Goal: Use online tool/utility: Use online tool/utility

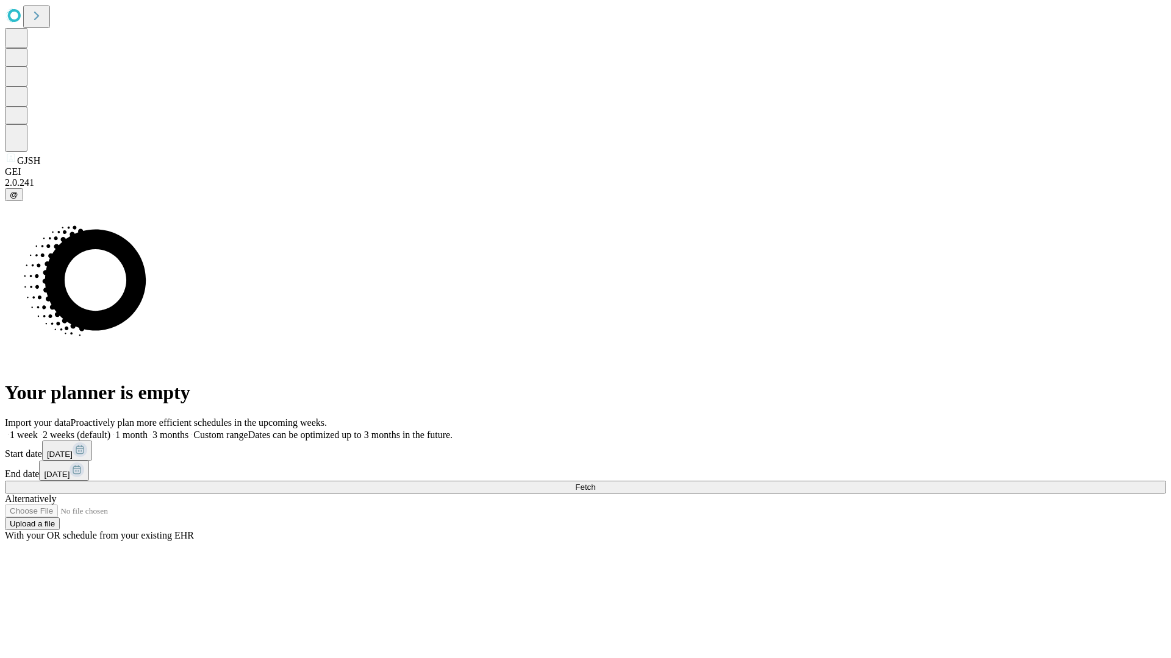
click at [595, 483] on span "Fetch" at bounding box center [585, 487] width 20 height 9
